Goal: Find specific page/section: Find specific page/section

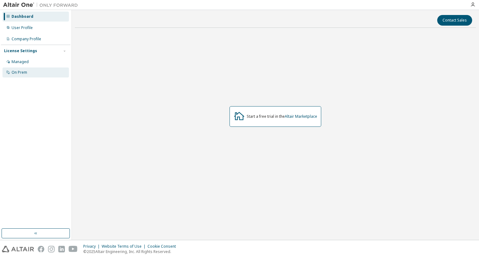
click at [25, 71] on div "On Prem" at bounding box center [20, 72] width 16 height 5
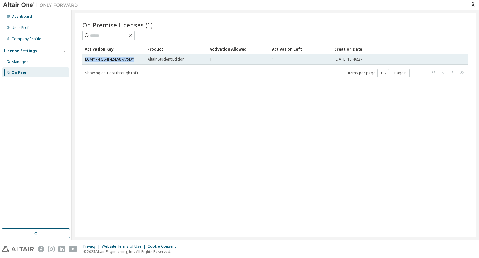
drag, startPoint x: 136, startPoint y: 57, endPoint x: 85, endPoint y: 59, distance: 50.9
click at [85, 59] on div "LCMY7-1G64F-ESEV8-77SDY" at bounding box center [113, 59] width 57 height 5
copy link "LCMY7-1G64F-ESEV8-77SDY"
